Goal: Entertainment & Leisure: Consume media (video, audio)

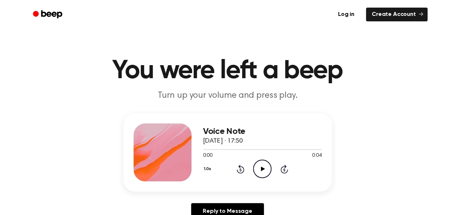
click at [263, 170] on icon "Play Audio" at bounding box center [262, 169] width 18 height 18
click at [266, 166] on icon "Play Audio" at bounding box center [262, 169] width 18 height 18
click at [263, 166] on icon at bounding box center [262, 168] width 3 height 5
